Goal: Information Seeking & Learning: Learn about a topic

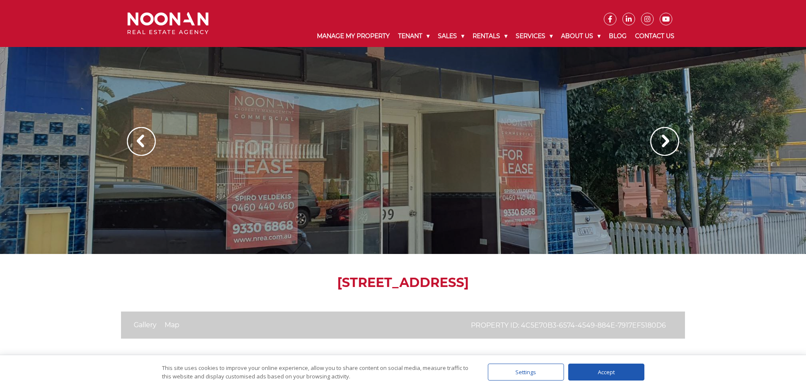
click at [669, 141] on img at bounding box center [665, 141] width 29 height 29
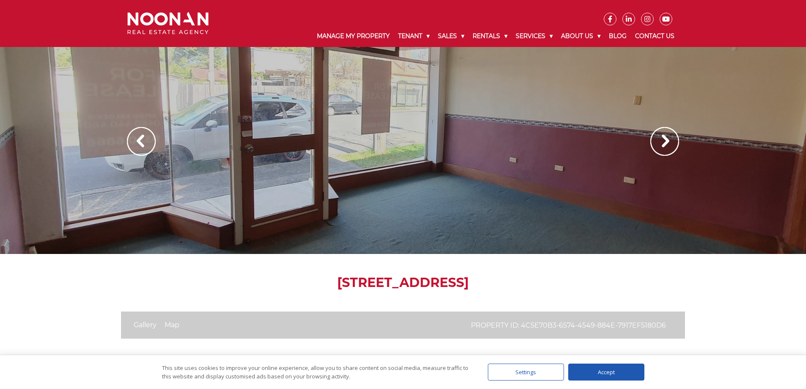
click at [669, 141] on img at bounding box center [665, 141] width 29 height 29
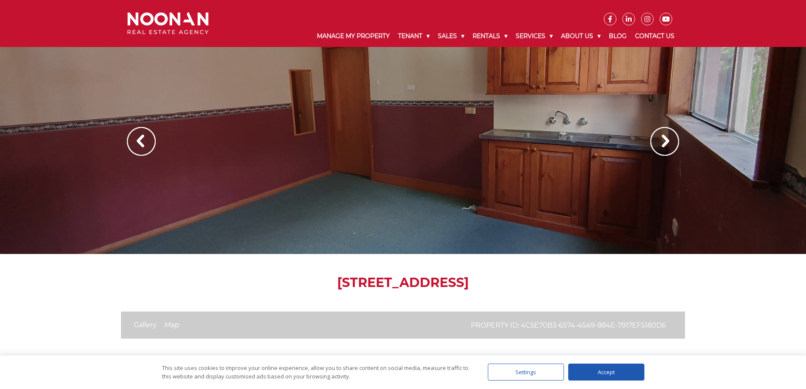
click at [669, 141] on img at bounding box center [665, 141] width 29 height 29
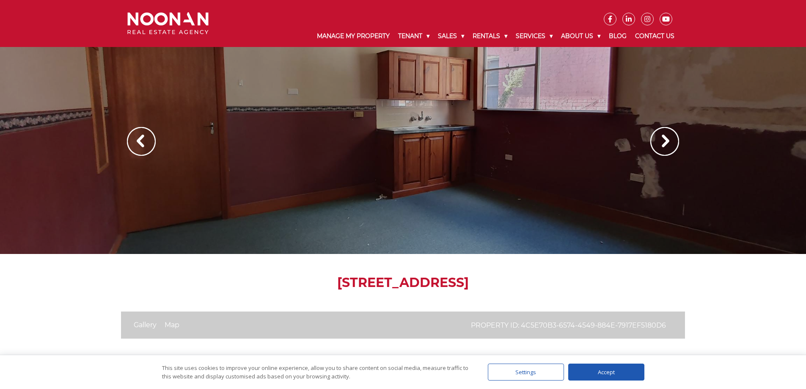
click at [669, 141] on img at bounding box center [665, 141] width 29 height 29
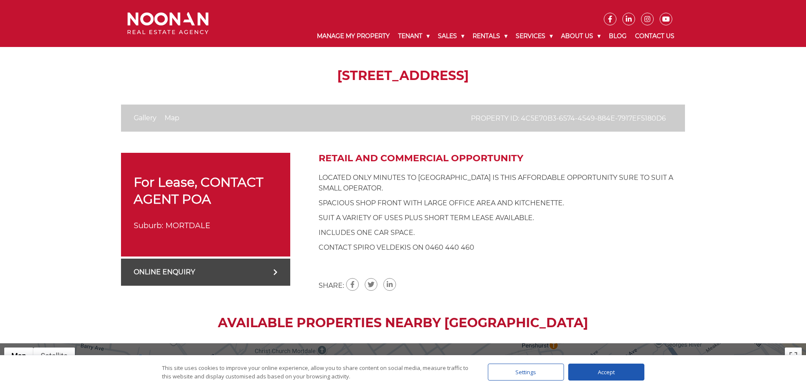
scroll to position [150, 0]
